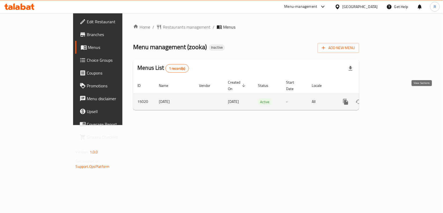
click at [387, 99] on icon "enhanced table" at bounding box center [384, 102] width 6 height 6
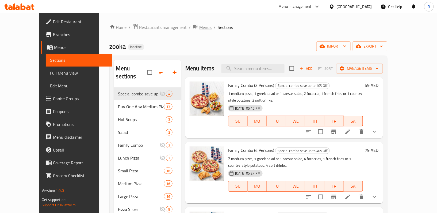
click at [200, 26] on span "Menus" at bounding box center [206, 27] width 12 height 6
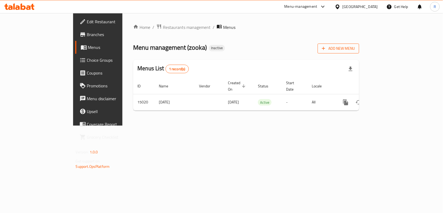
click at [355, 49] on span "Add New Menu" at bounding box center [338, 48] width 33 height 7
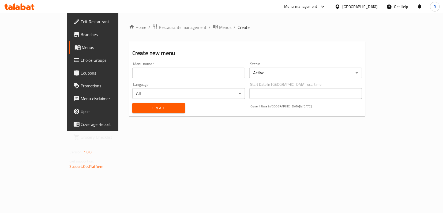
click at [147, 75] on input "text" at bounding box center [188, 73] width 113 height 11
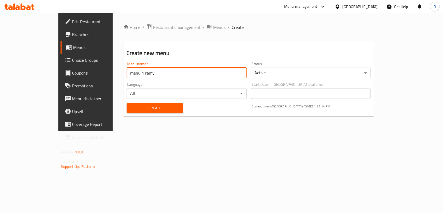
type input "menu 1 ramy"
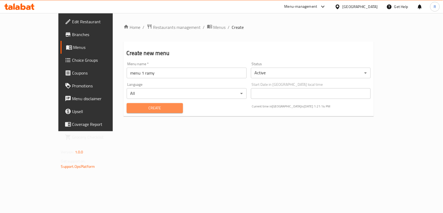
click at [158, 111] on span "Create" at bounding box center [155, 108] width 48 height 7
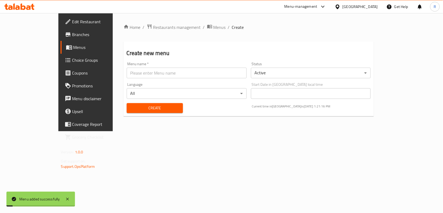
click at [178, 32] on div "Home / Restaurants management / Menus / Create Create new menu Menu name   * Me…" at bounding box center [248, 72] width 250 height 97
click at [213, 29] on span "Menus" at bounding box center [219, 27] width 12 height 6
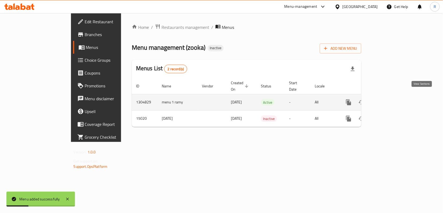
click at [393, 96] on div "enhanced table" at bounding box center [367, 102] width 51 height 13
click at [390, 99] on icon "enhanced table" at bounding box center [387, 102] width 6 height 6
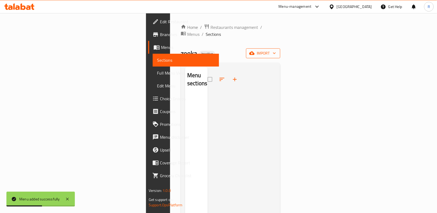
click at [276, 50] on span "import" at bounding box center [263, 53] width 26 height 7
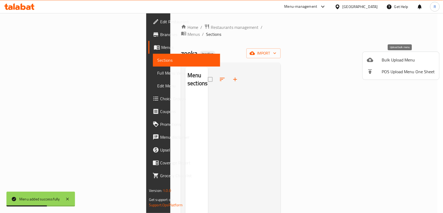
click at [401, 55] on li "Bulk Upload Menu" at bounding box center [400, 60] width 77 height 12
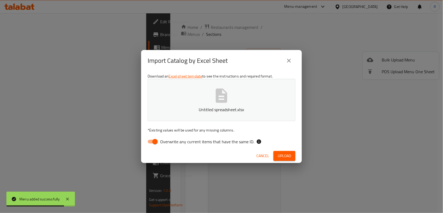
click at [152, 144] on input "Overwrite any current items that have the same ID." at bounding box center [155, 142] width 31 height 10
checkbox input "false"
drag, startPoint x: 290, startPoint y: 155, endPoint x: 290, endPoint y: 158, distance: 3.8
click at [290, 155] on span "Upload" at bounding box center [283, 156] width 13 height 7
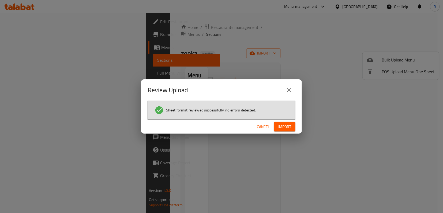
click at [277, 123] on button "Import" at bounding box center [284, 127] width 21 height 10
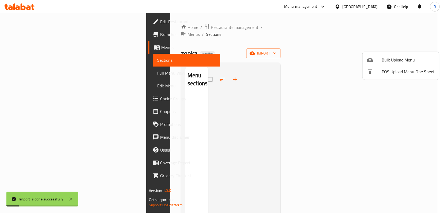
click at [36, 72] on div at bounding box center [221, 106] width 443 height 213
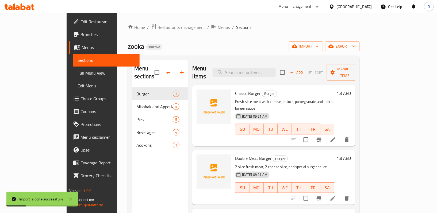
click at [78, 72] on span "Full Menu View" at bounding box center [107, 73] width 58 height 6
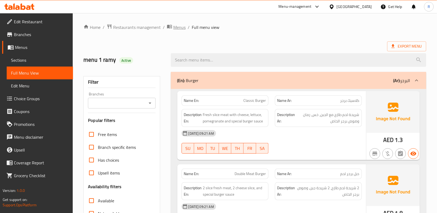
click at [173, 26] on span "Menus" at bounding box center [179, 27] width 12 height 6
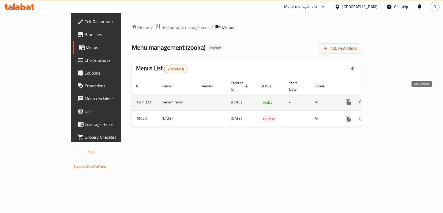
click at [390, 99] on icon "enhanced table" at bounding box center [387, 102] width 6 height 6
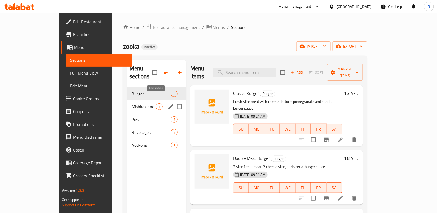
click at [168, 104] on icon "edit" at bounding box center [171, 107] width 6 height 6
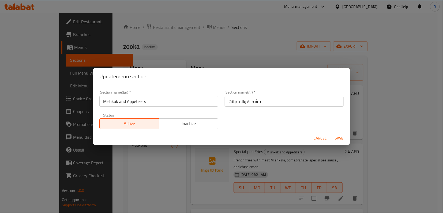
click at [118, 103] on input "Mishkak and Appetizers" at bounding box center [158, 101] width 119 height 11
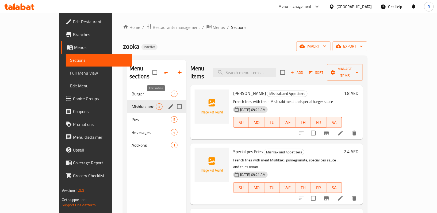
click at [168, 104] on icon "edit" at bounding box center [171, 107] width 6 height 6
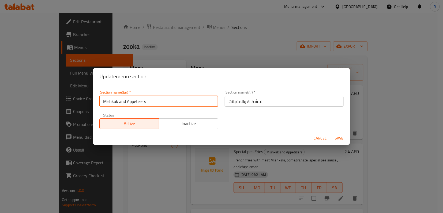
drag, startPoint x: 117, startPoint y: 102, endPoint x: 102, endPoint y: 103, distance: 15.3
click at [102, 103] on input "Mishkak and Appetizers" at bounding box center [158, 101] width 119 height 11
paste input "i"
type input "[PERSON_NAME] and Appetizers"
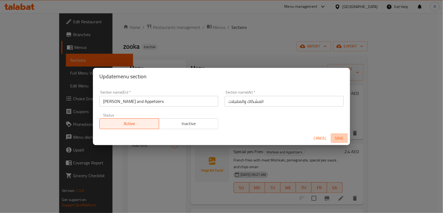
click at [337, 138] on span "Save" at bounding box center [339, 138] width 13 height 7
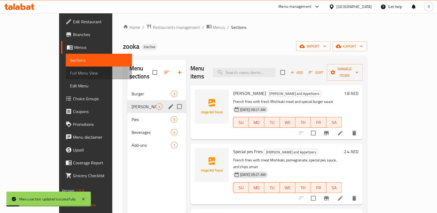
click at [70, 71] on span "Full Menu View" at bounding box center [99, 73] width 58 height 6
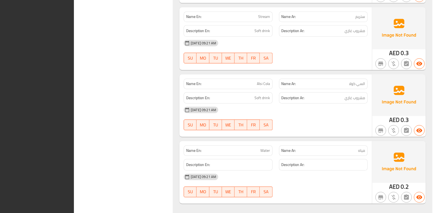
scroll to position [1228, 0]
